Goal: Transaction & Acquisition: Obtain resource

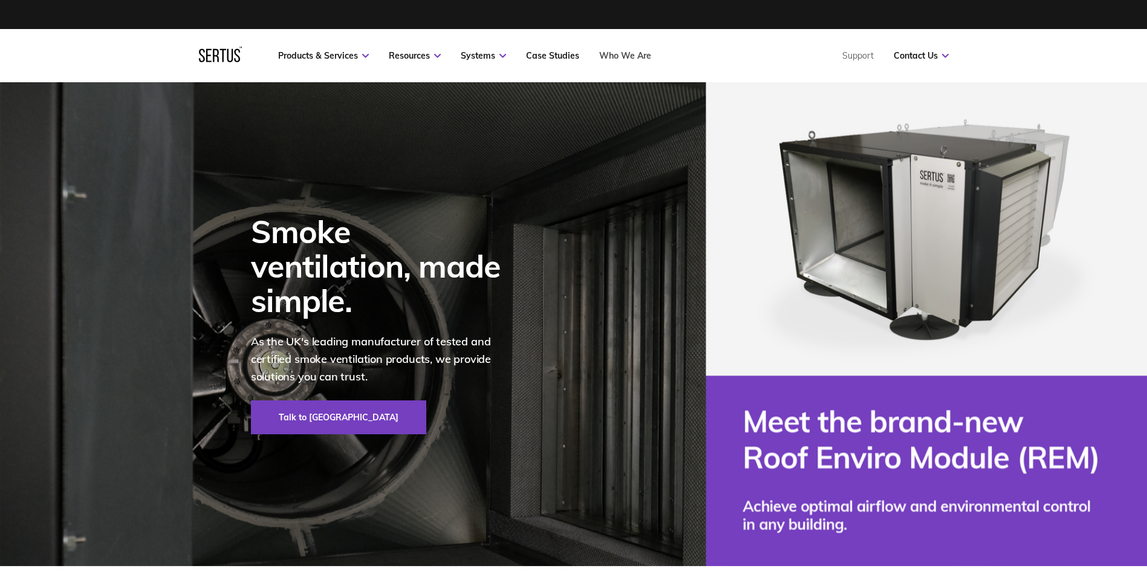
click at [636, 52] on link "Who We Are" at bounding box center [625, 55] width 52 height 11
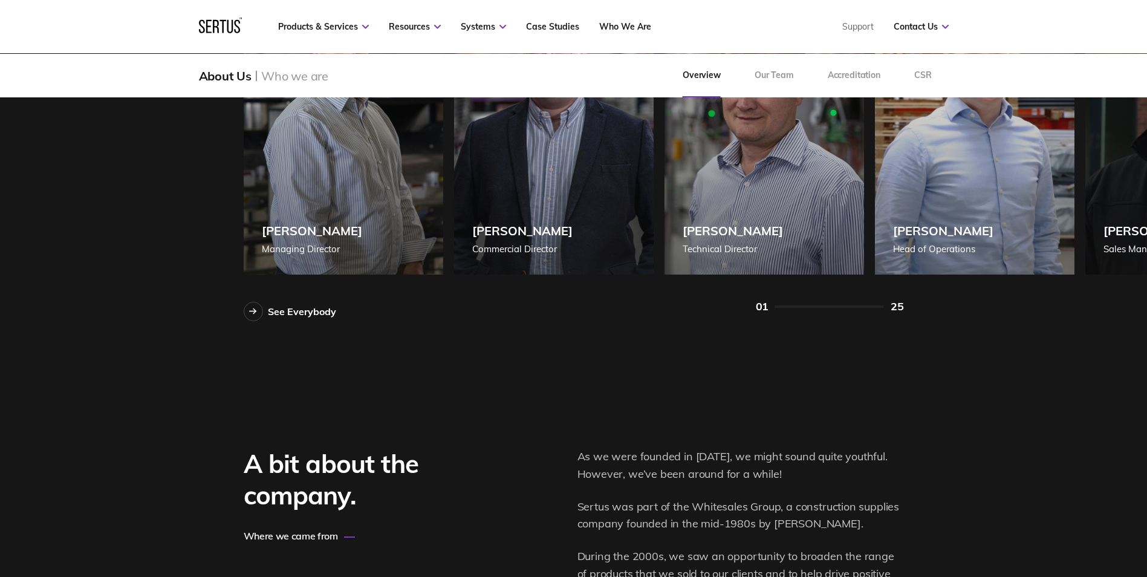
scroll to position [1149, 0]
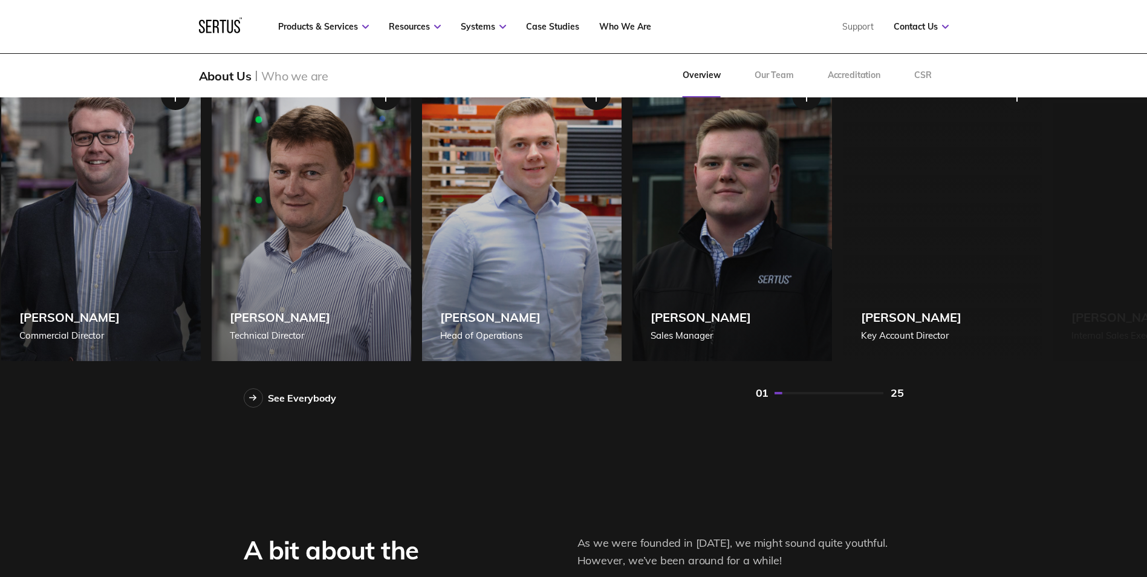
click at [385, 303] on div "Steve Knight Technical Director" at bounding box center [312, 214] width 200 height 293
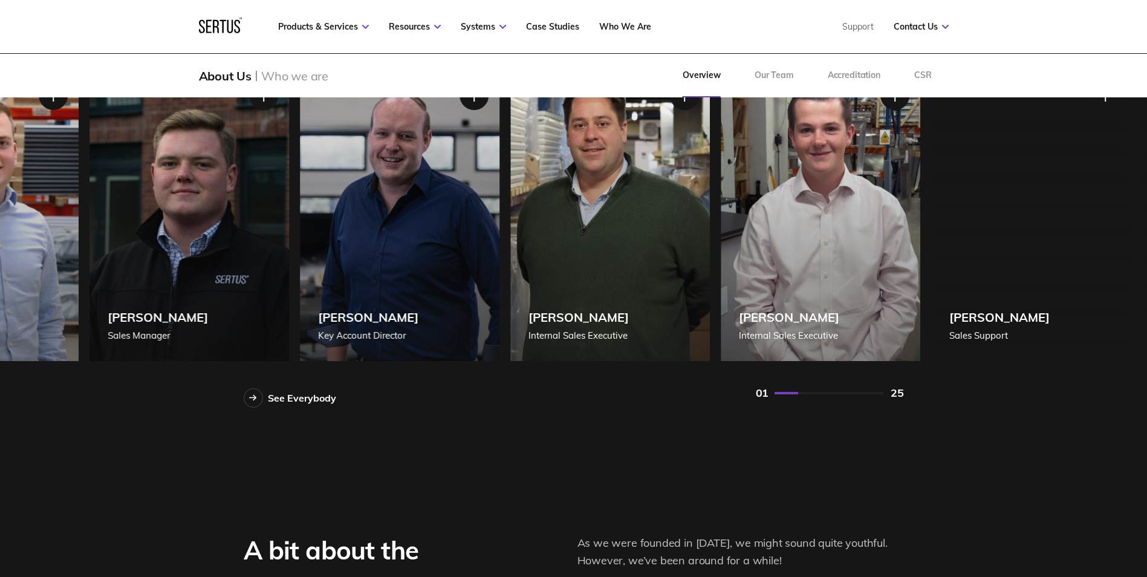
click at [342, 312] on div "Josh White Key Account Director" at bounding box center [400, 214] width 200 height 293
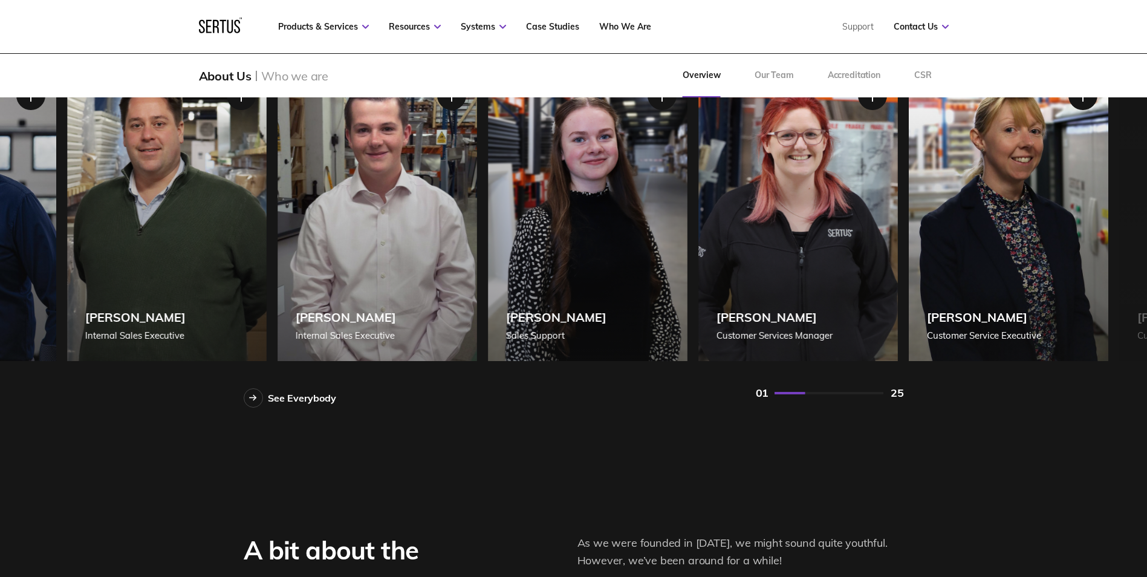
click at [356, 281] on div "Harley Tuffin Internal Sales Executive" at bounding box center [378, 214] width 200 height 293
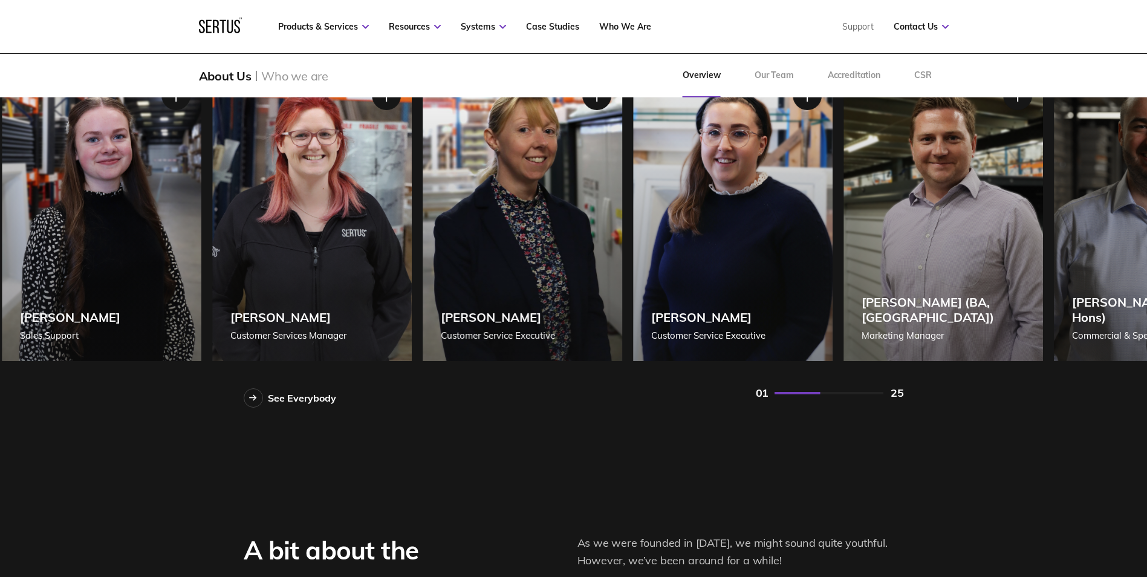
click at [374, 272] on div "Kate Bunting Customer Services Manager" at bounding box center [312, 214] width 200 height 293
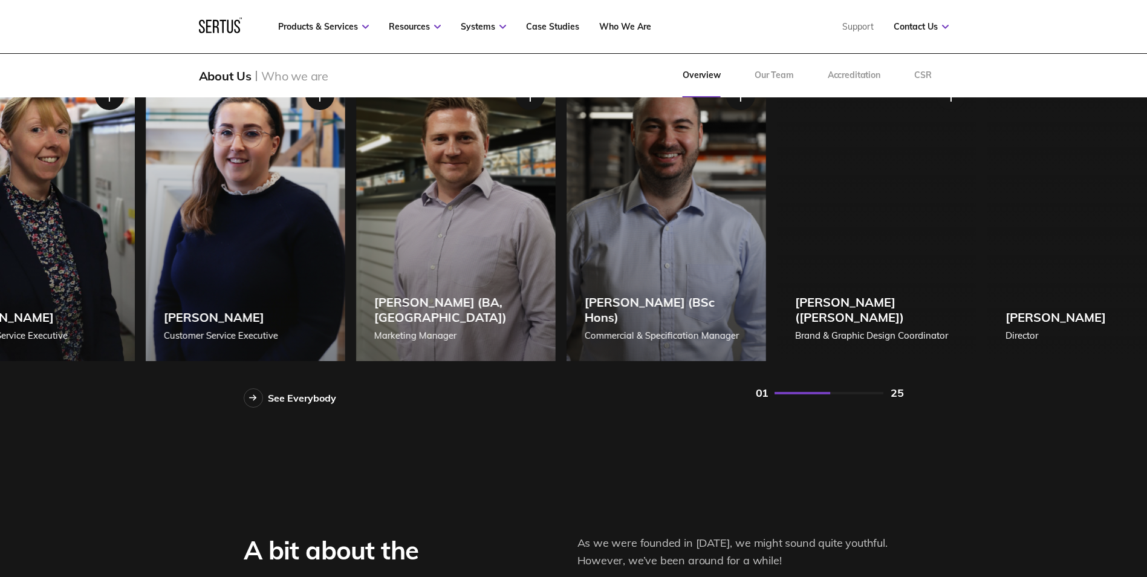
click at [329, 273] on div "Shane White Managing Director Shane White Managing Director Shane, our MD, lead…" at bounding box center [574, 214] width 661 height 293
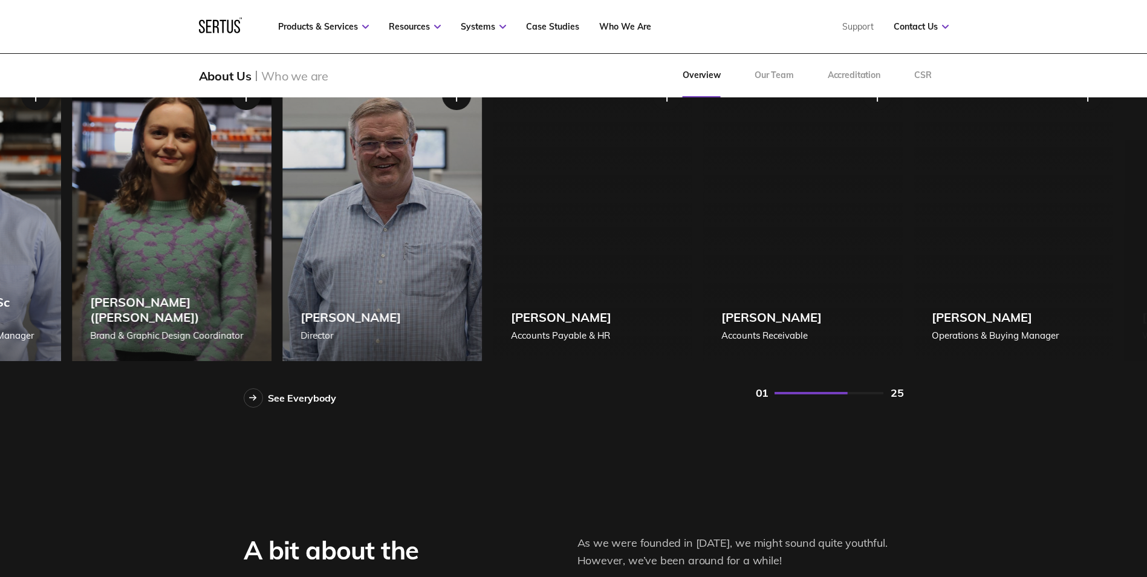
click at [221, 268] on div "Katy Jennings (BA Hons) Brand & Graphic Design Coordinator" at bounding box center [172, 214] width 200 height 293
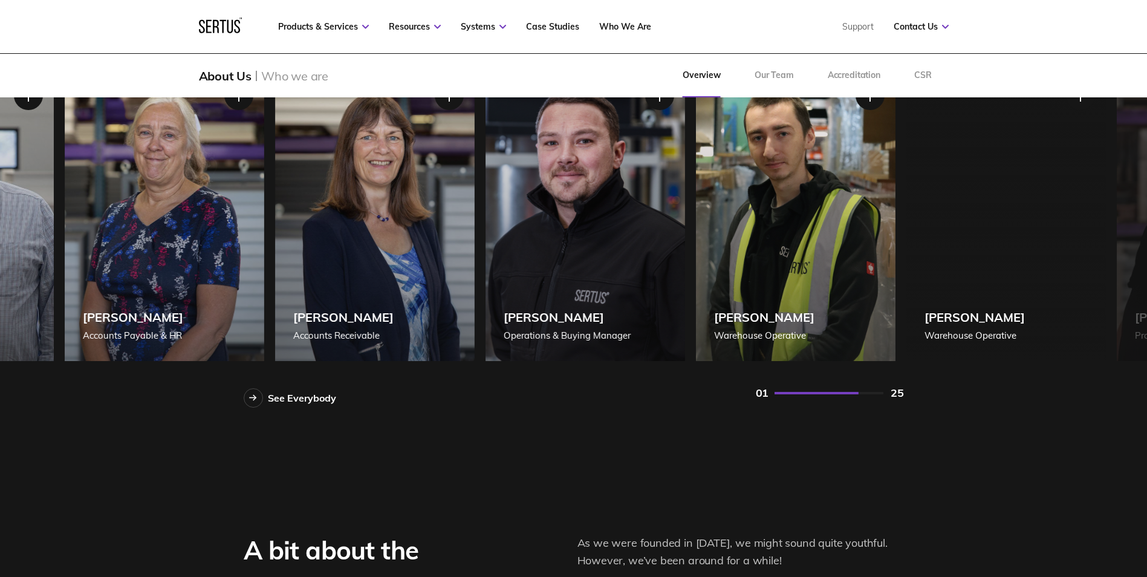
click at [272, 264] on div "Shane White Managing Director Shane White Managing Director Shane, our MD, lead…" at bounding box center [574, 214] width 661 height 293
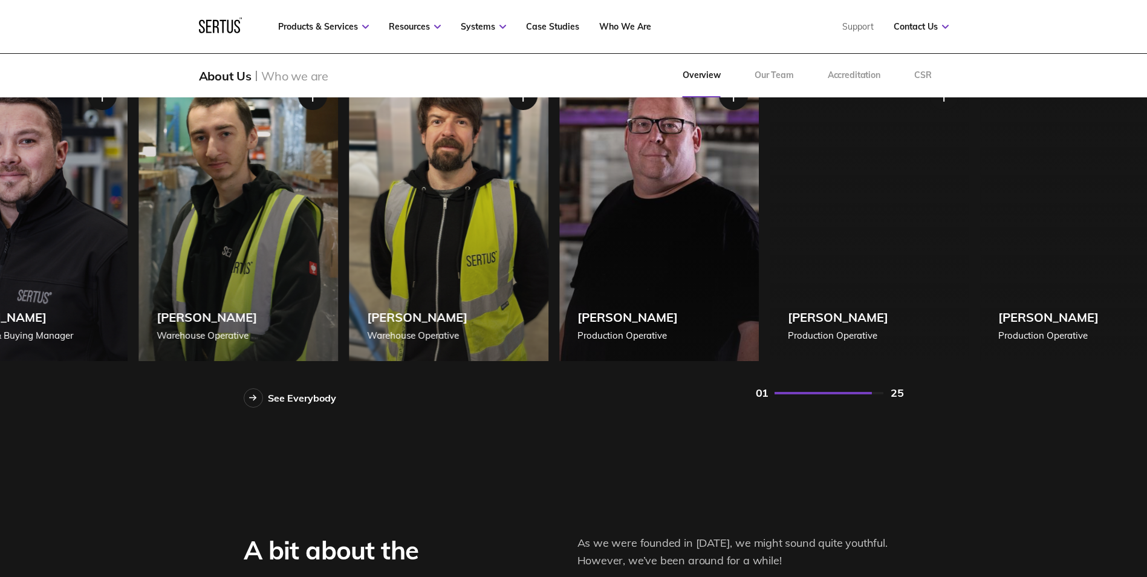
click at [252, 267] on div "Hedley James Warehouse Operative" at bounding box center [239, 214] width 200 height 293
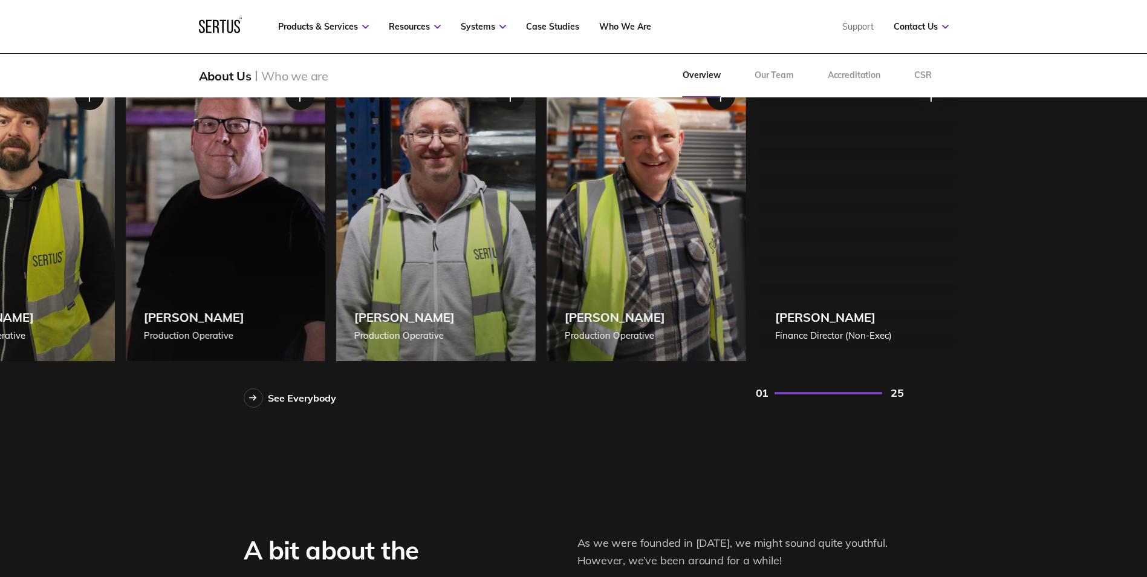
click at [315, 269] on div "Russell Ayres Production Operative" at bounding box center [225, 214] width 200 height 293
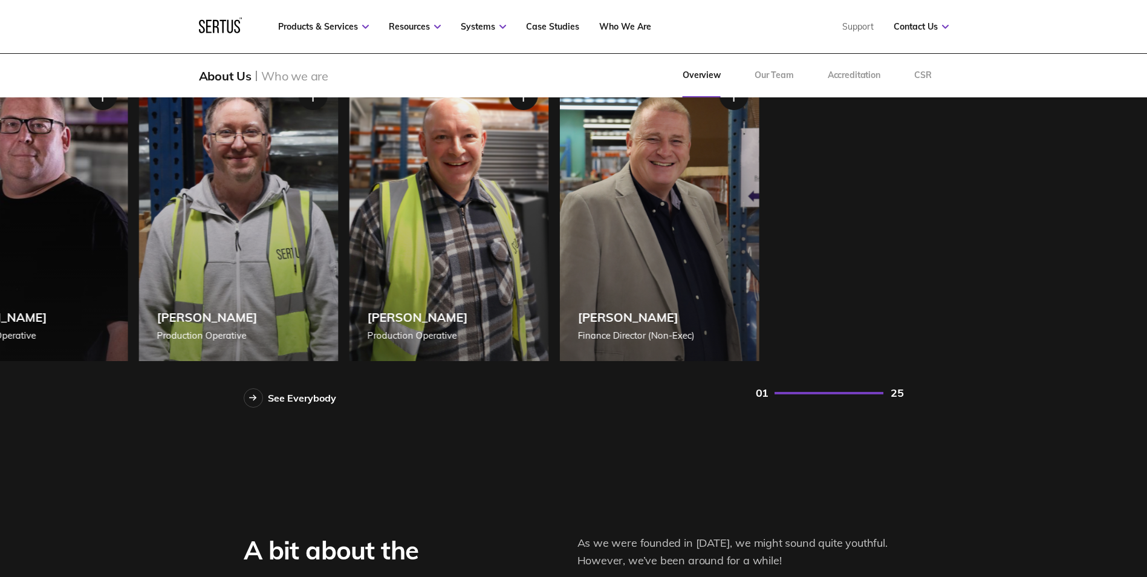
click at [759, 202] on div "Simon Taylor Finance Director (Non-Exec)" at bounding box center [660, 214] width 200 height 293
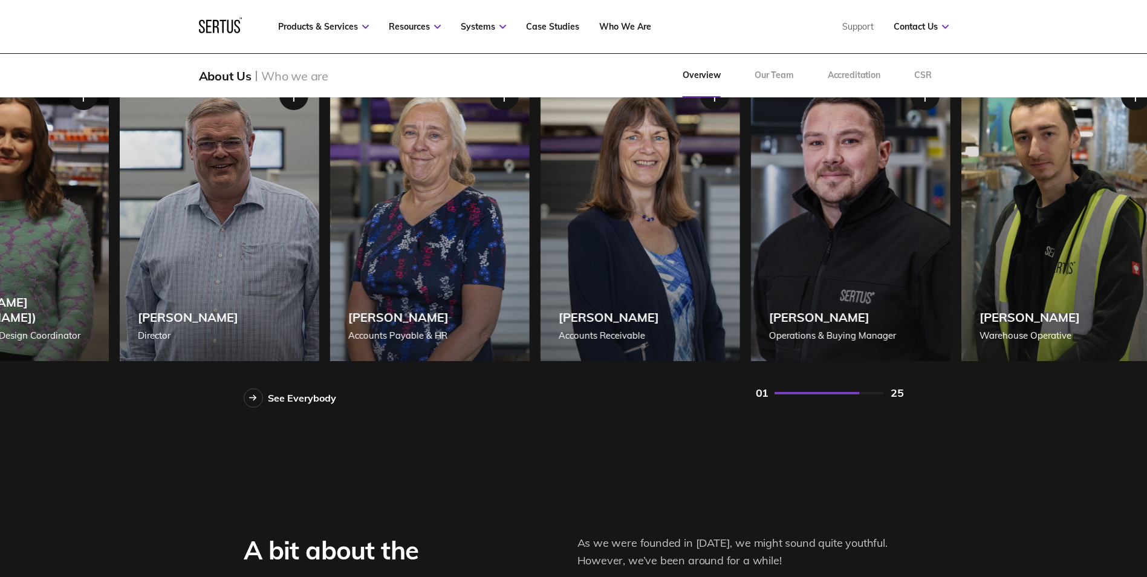
click at [1114, 119] on div "Hedley James Warehouse Operative" at bounding box center [1061, 214] width 200 height 293
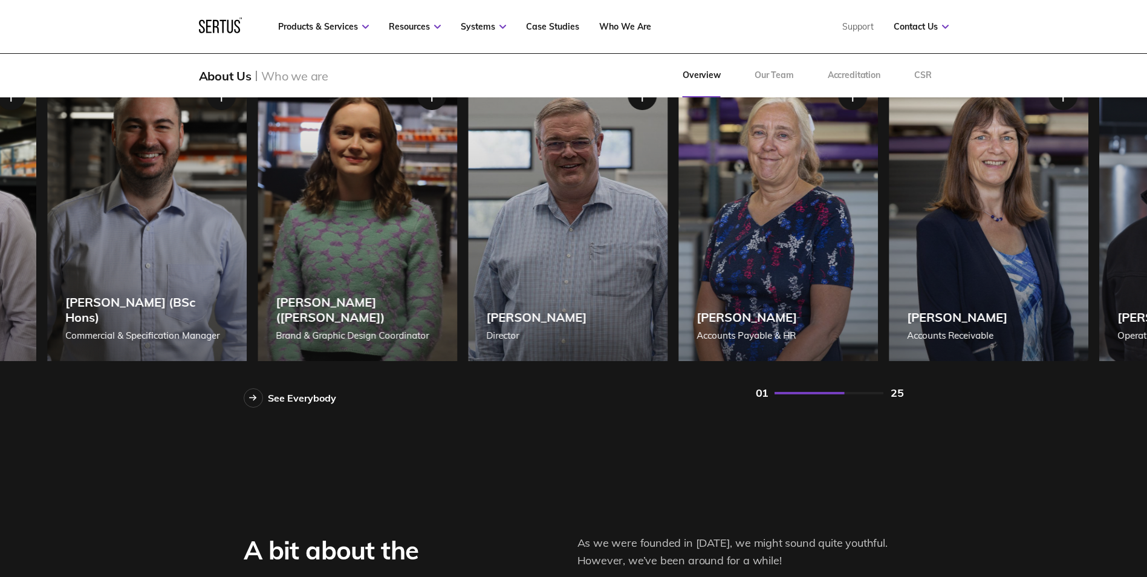
click at [668, 137] on div "Ben White Director" at bounding box center [568, 214] width 200 height 293
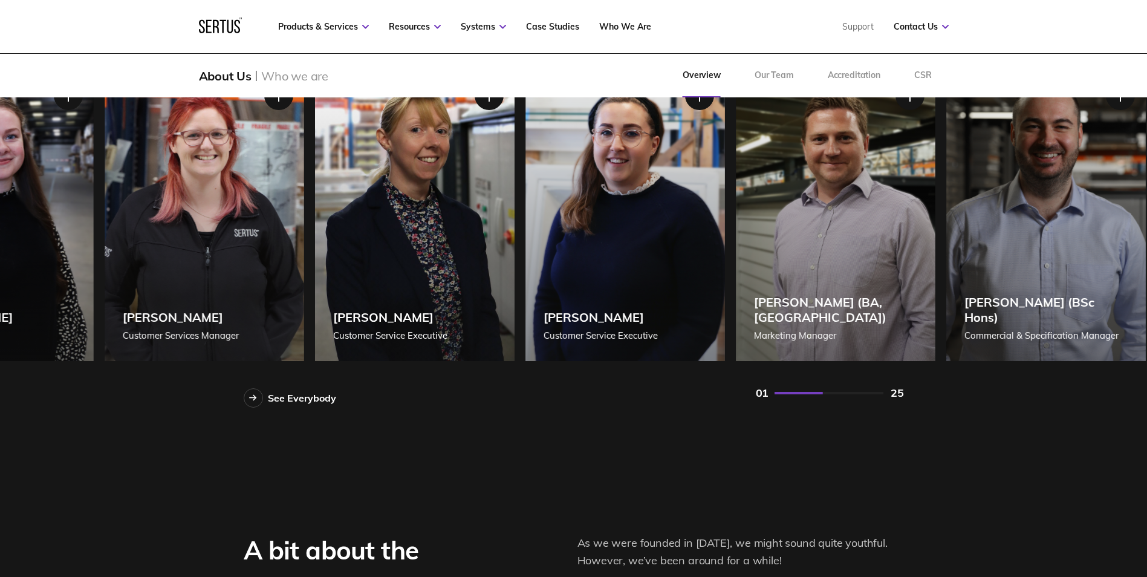
click at [853, 167] on div "Fraser Ruthven (BA, MA) Marketing Manager" at bounding box center [836, 214] width 200 height 293
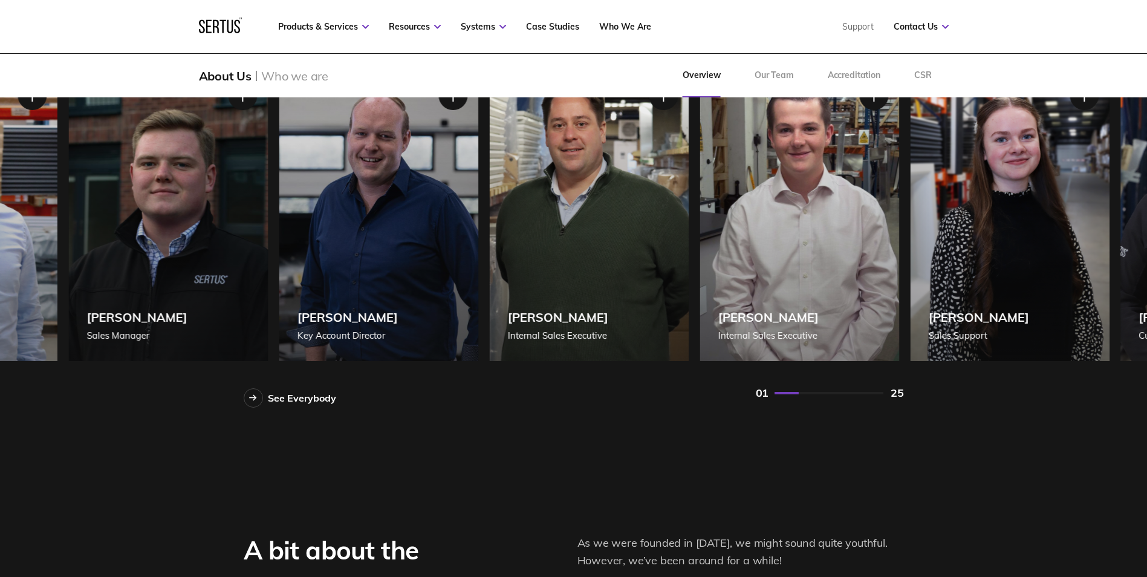
click at [1014, 151] on div "Sara James Sales Support" at bounding box center [1010, 214] width 200 height 293
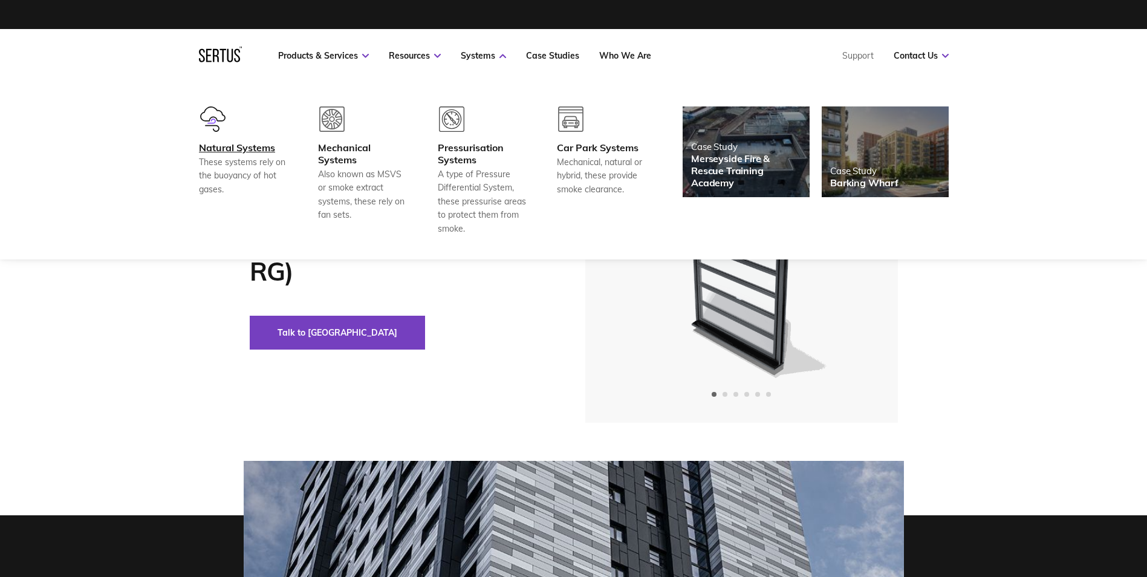
click at [240, 149] on div "Natural Systems" at bounding box center [244, 148] width 90 height 12
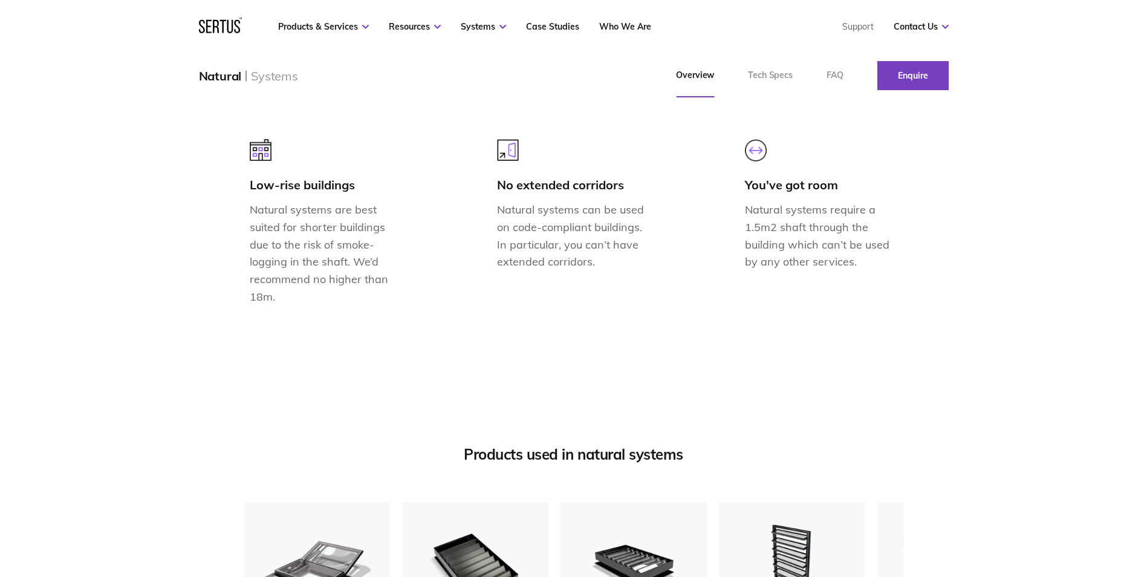
scroll to position [1512, 0]
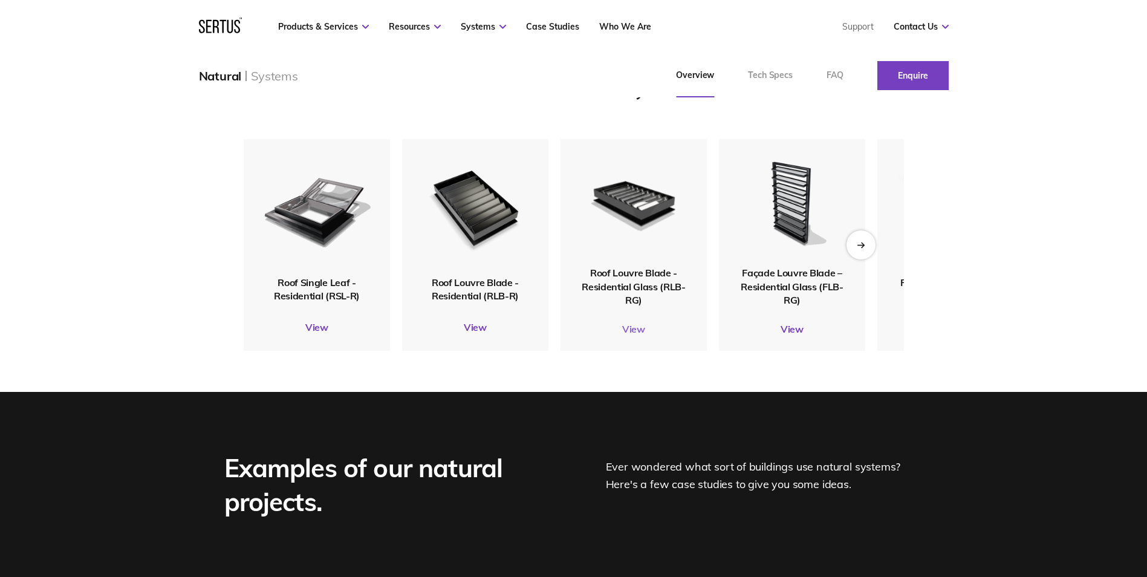
click at [635, 335] on link "View" at bounding box center [634, 329] width 146 height 12
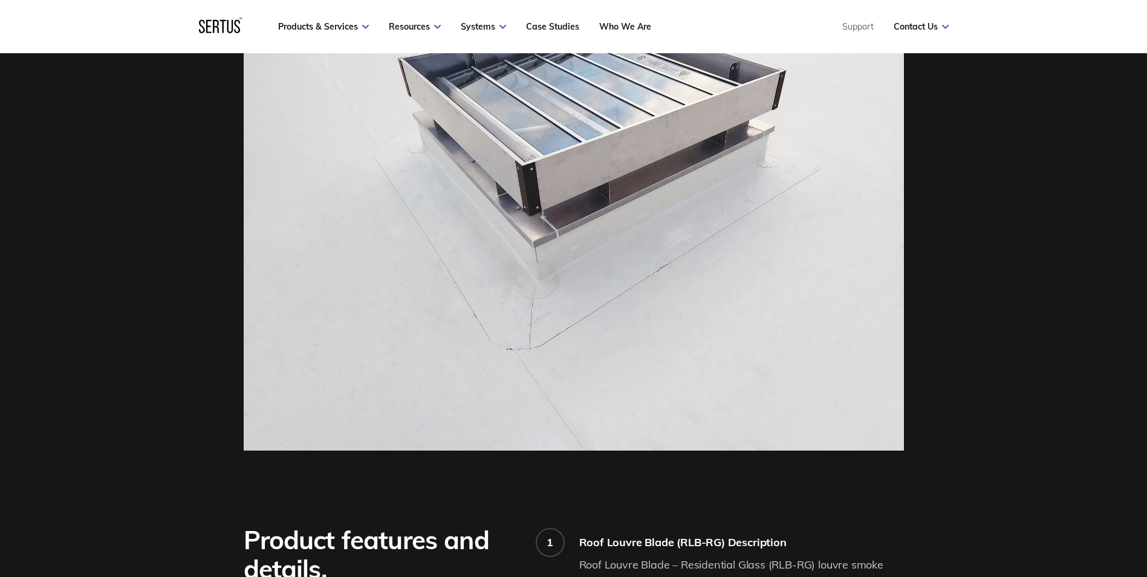
scroll to position [847, 0]
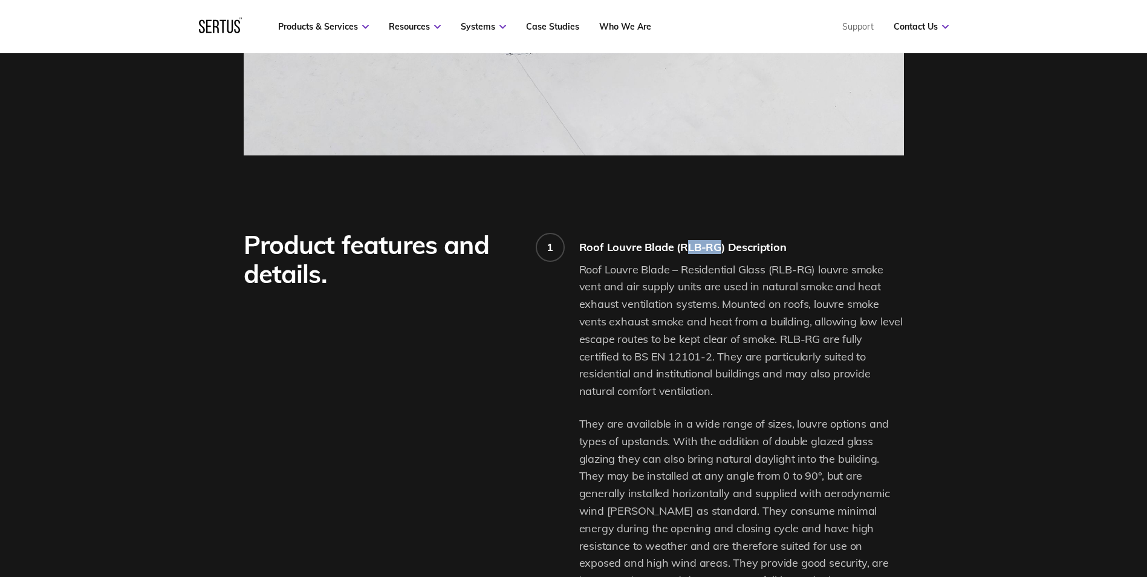
drag, startPoint x: 720, startPoint y: 246, endPoint x: 690, endPoint y: 247, distance: 30.2
click at [690, 247] on div "Roof Louvre Blade (RLB-RG) Description" at bounding box center [741, 247] width 325 height 14
drag, startPoint x: 690, startPoint y: 247, endPoint x: 704, endPoint y: 326, distance: 80.6
click at [704, 326] on p "Roof Louvre Blade – Residential Glass (RLB-RG) louvre smoke vent and air supply…" at bounding box center [741, 330] width 325 height 139
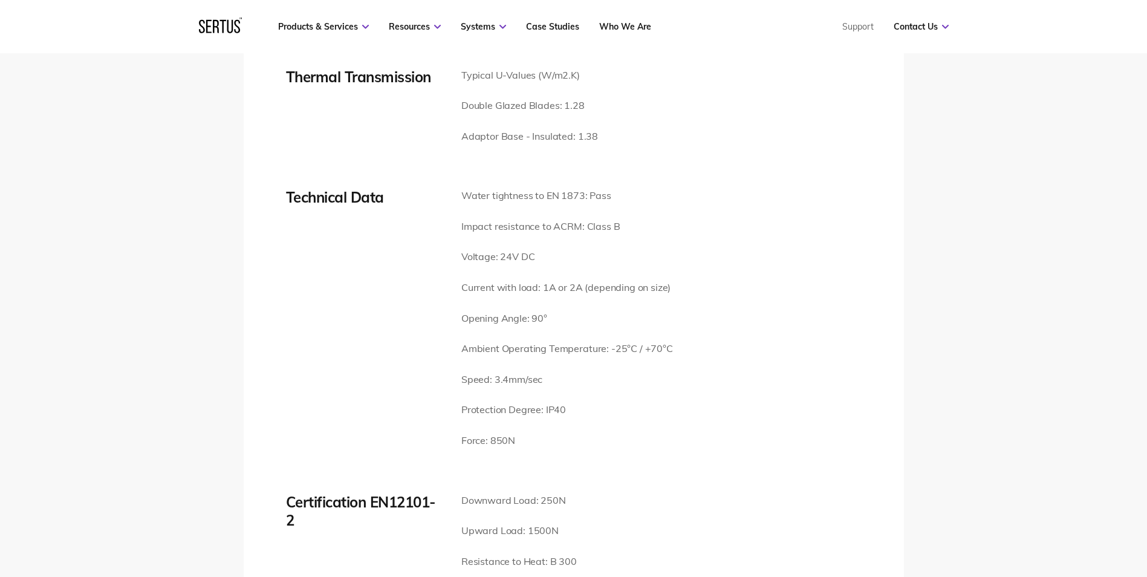
scroll to position [1875, 0]
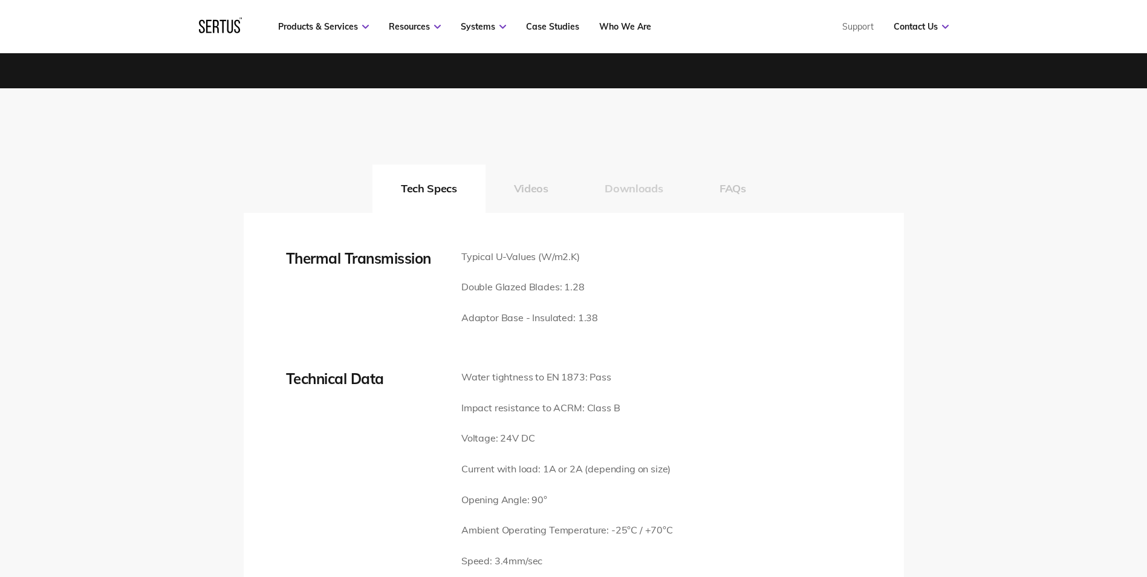
click at [627, 192] on button "Downloads" at bounding box center [633, 189] width 115 height 48
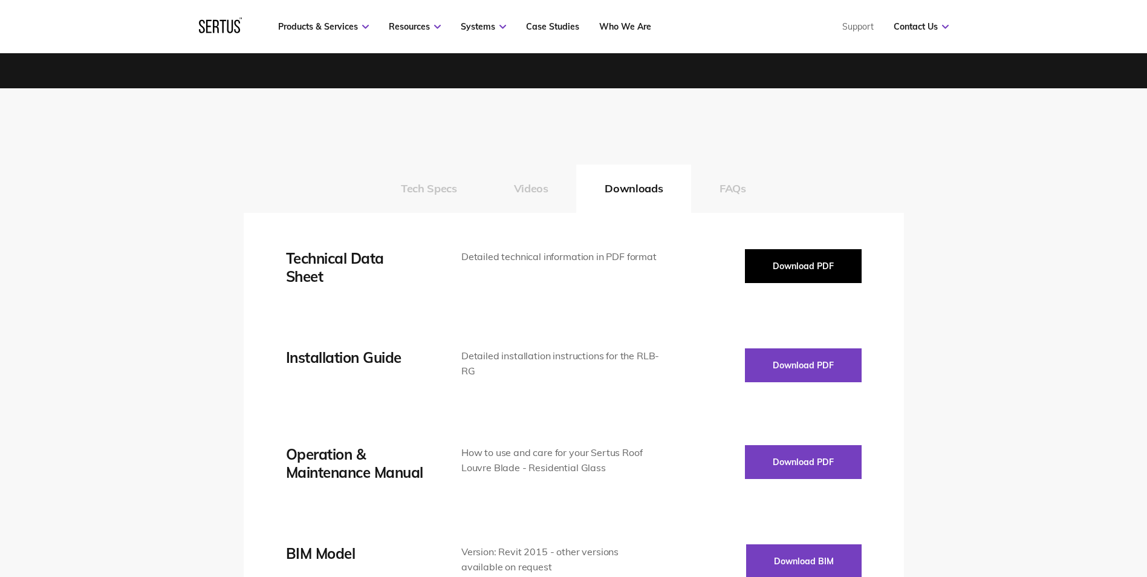
click at [799, 267] on button "Download PDF" at bounding box center [803, 266] width 117 height 34
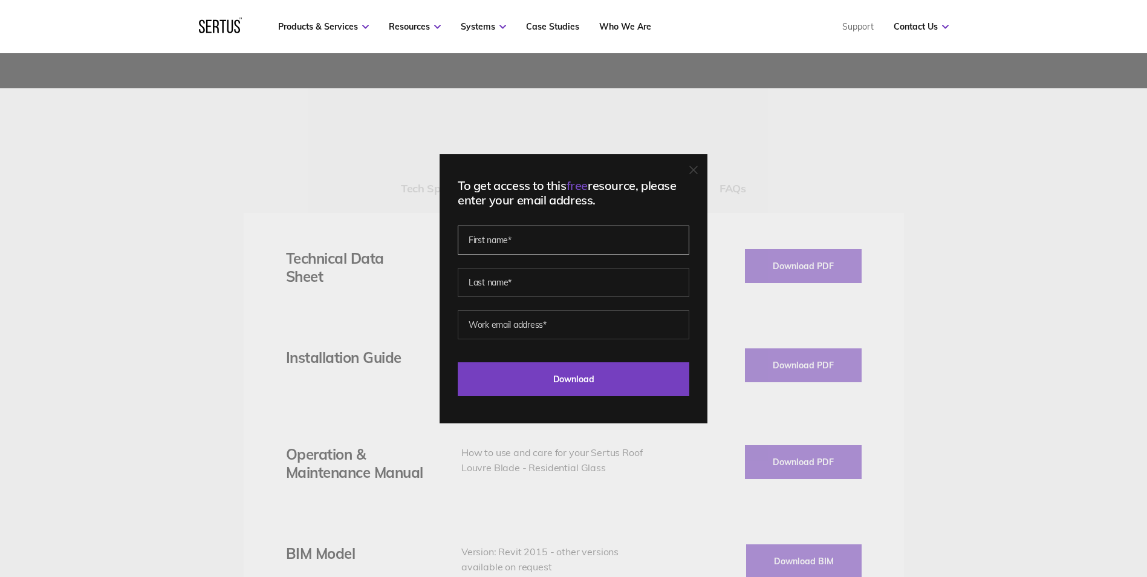
click at [533, 247] on input "text" at bounding box center [574, 240] width 232 height 29
type input "david"
type input "ogden"
type input "dave.ogden@dh-partner.co.uk"
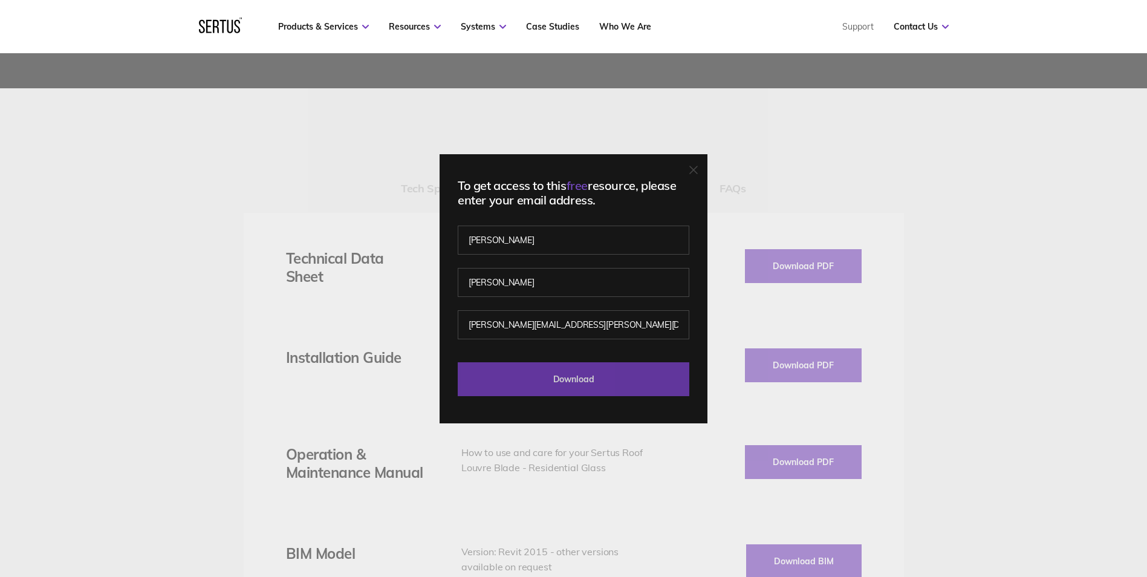
click at [572, 385] on input "Download" at bounding box center [574, 379] width 232 height 34
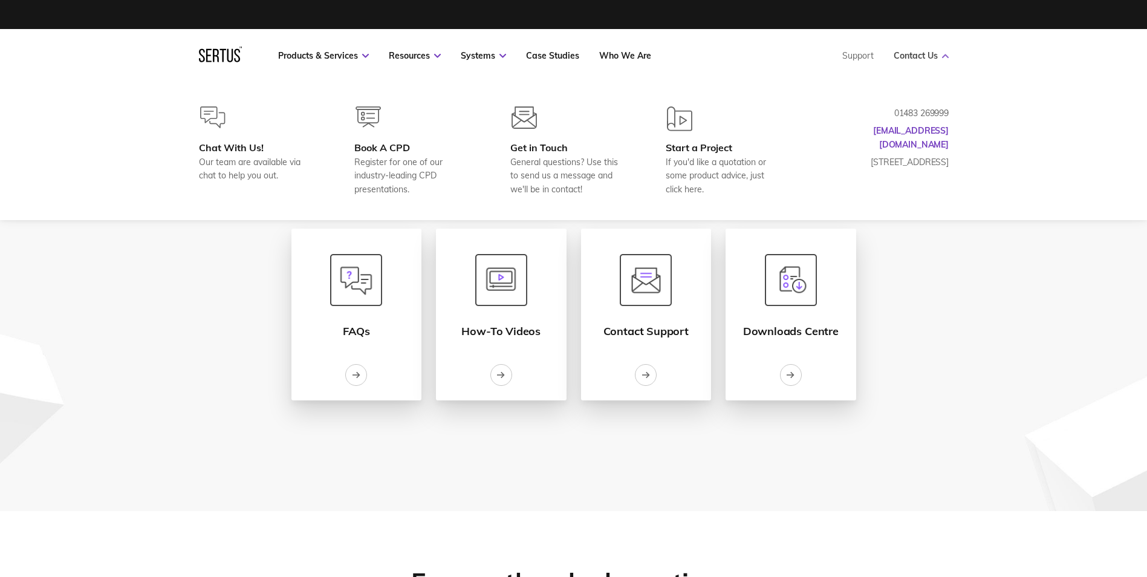
click at [916, 59] on link "Contact Us" at bounding box center [921, 55] width 55 height 11
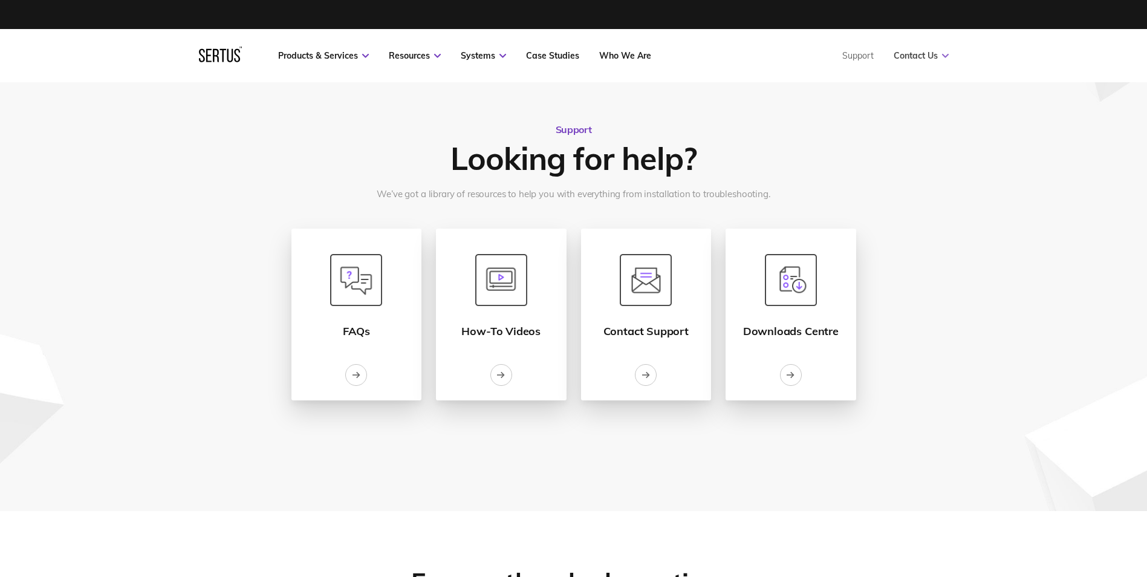
click at [919, 54] on link "Contact Us" at bounding box center [921, 55] width 55 height 11
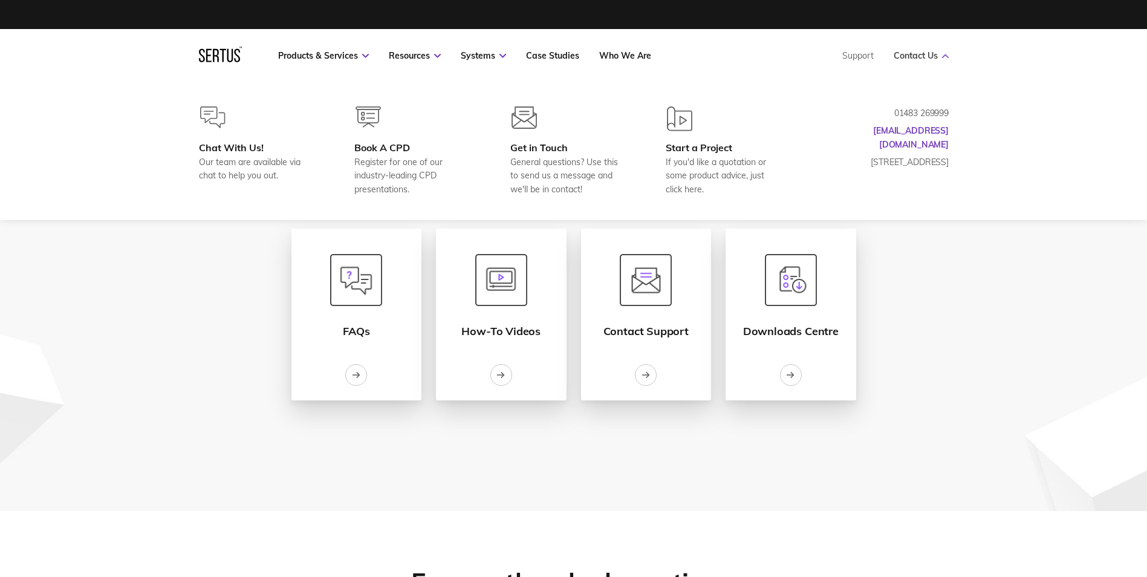
click at [907, 51] on link "Contact Us" at bounding box center [921, 55] width 55 height 11
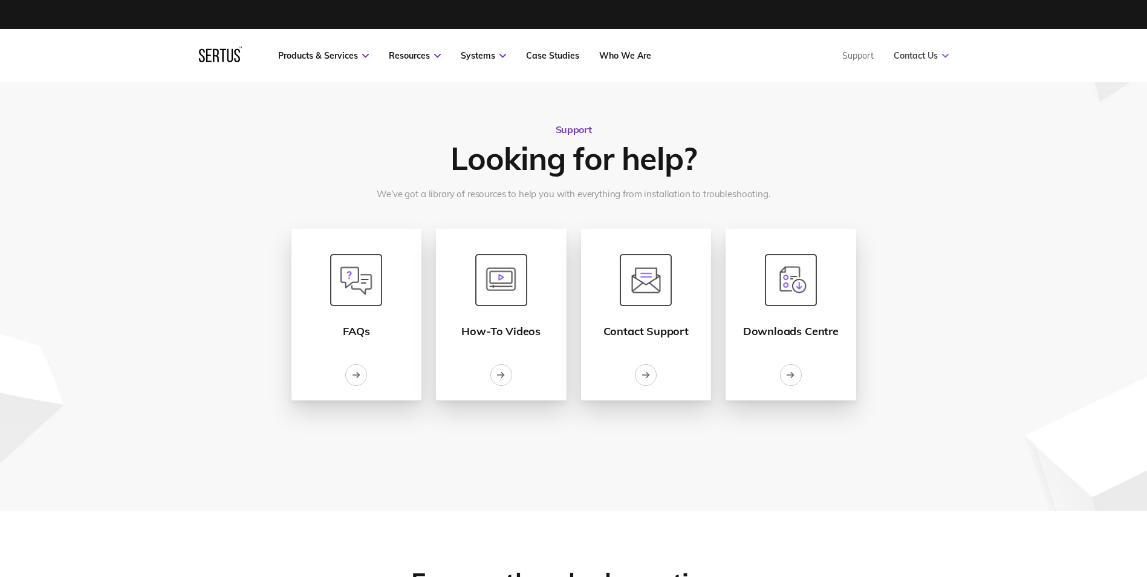
click at [907, 51] on link "Contact Us" at bounding box center [921, 55] width 55 height 11
